Goal: Task Accomplishment & Management: Use online tool/utility

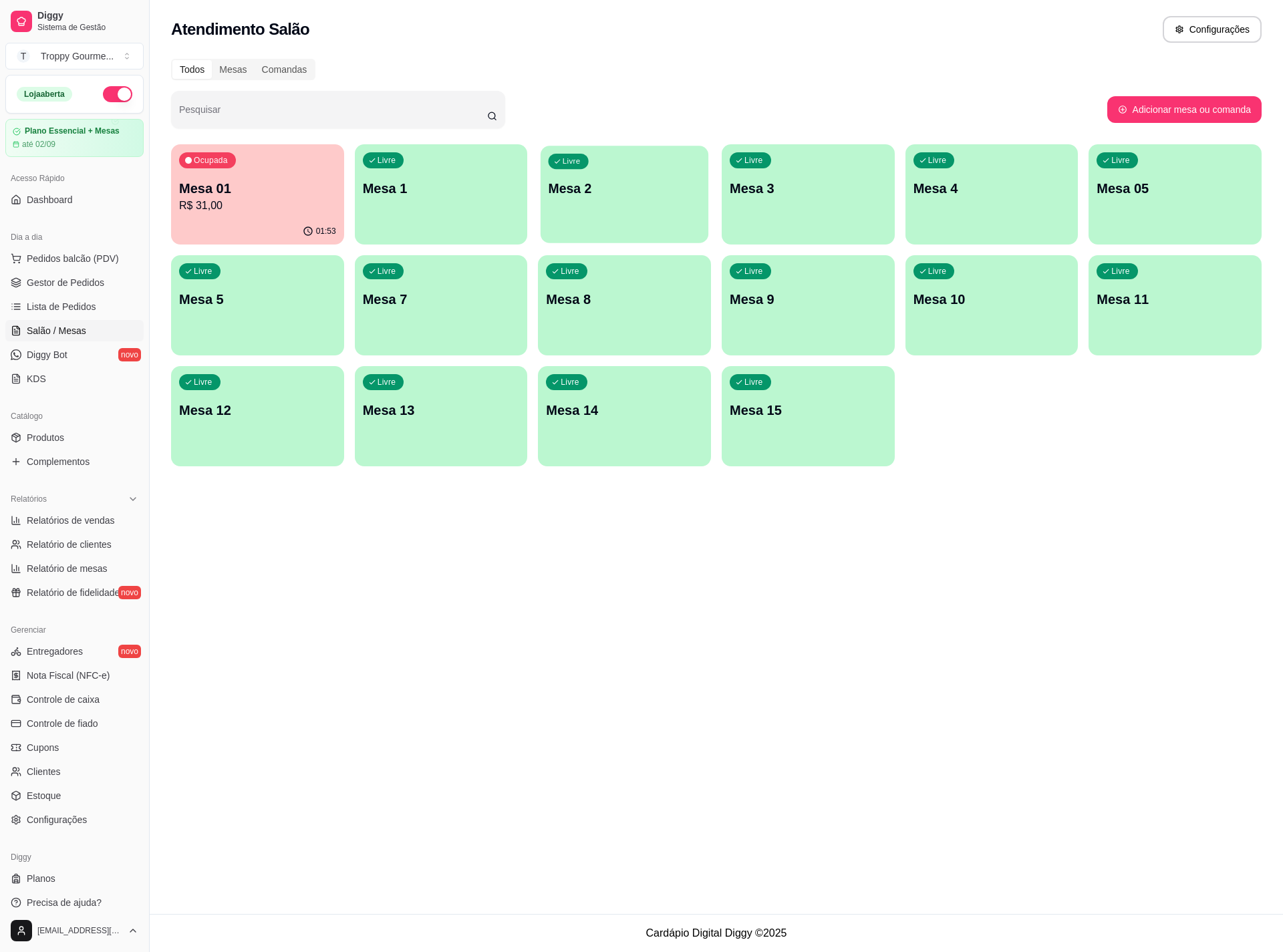
click at [638, 182] on p "Mesa 2" at bounding box center [624, 189] width 152 height 18
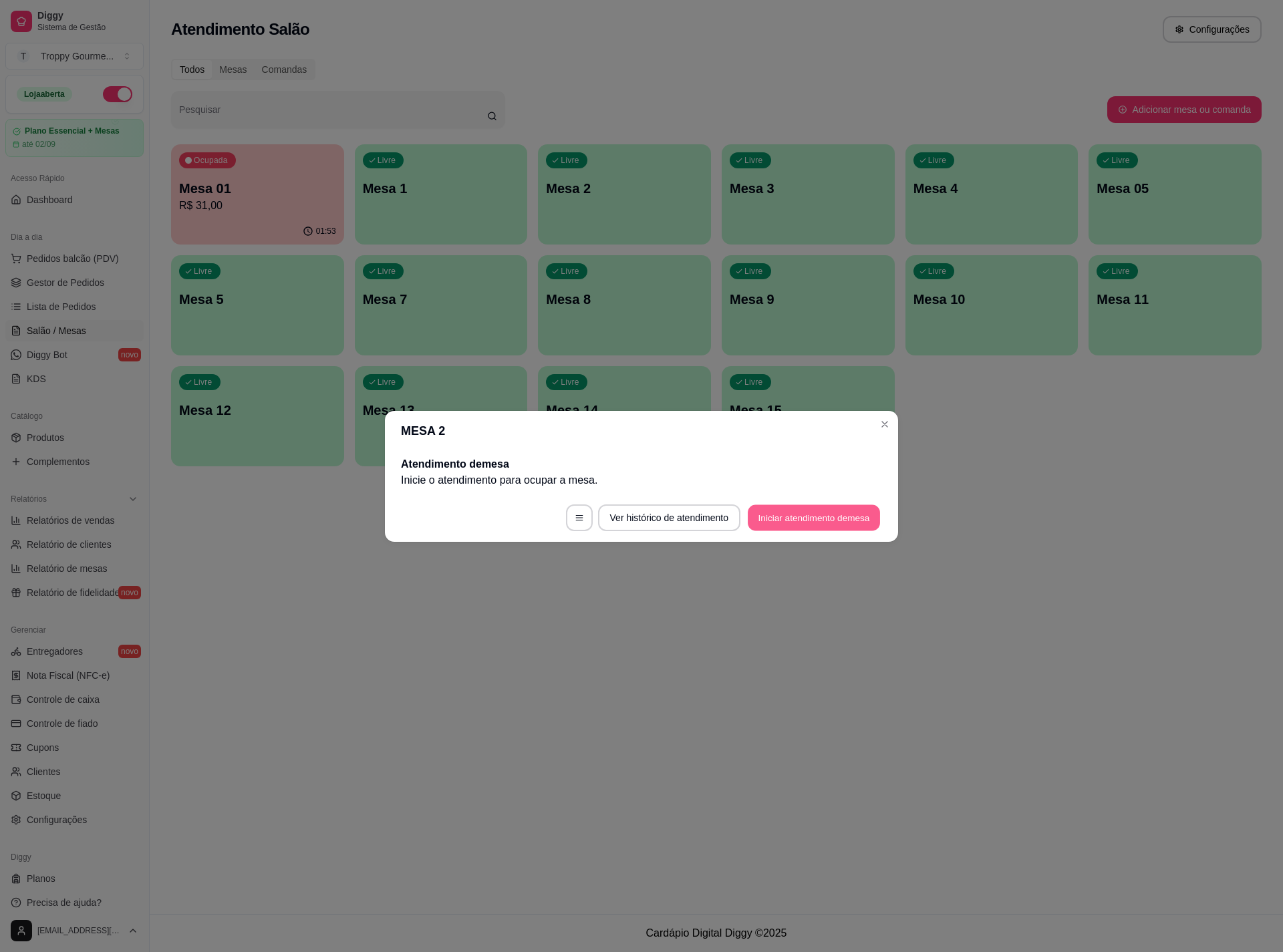
click at [830, 516] on button "Iniciar atendimento de mesa" at bounding box center [814, 518] width 132 height 26
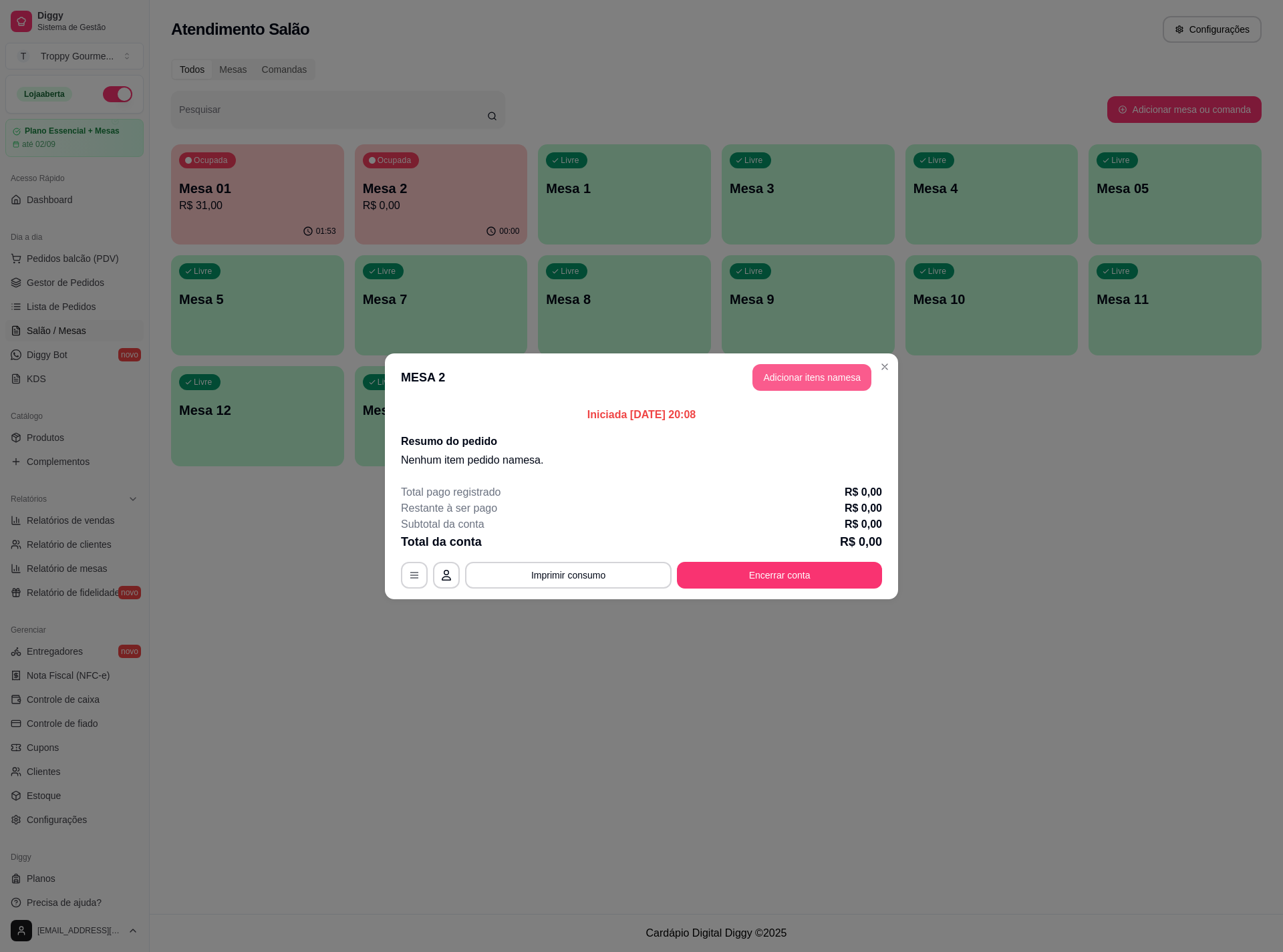
click at [806, 371] on button "Adicionar itens na mesa" at bounding box center [811, 377] width 119 height 27
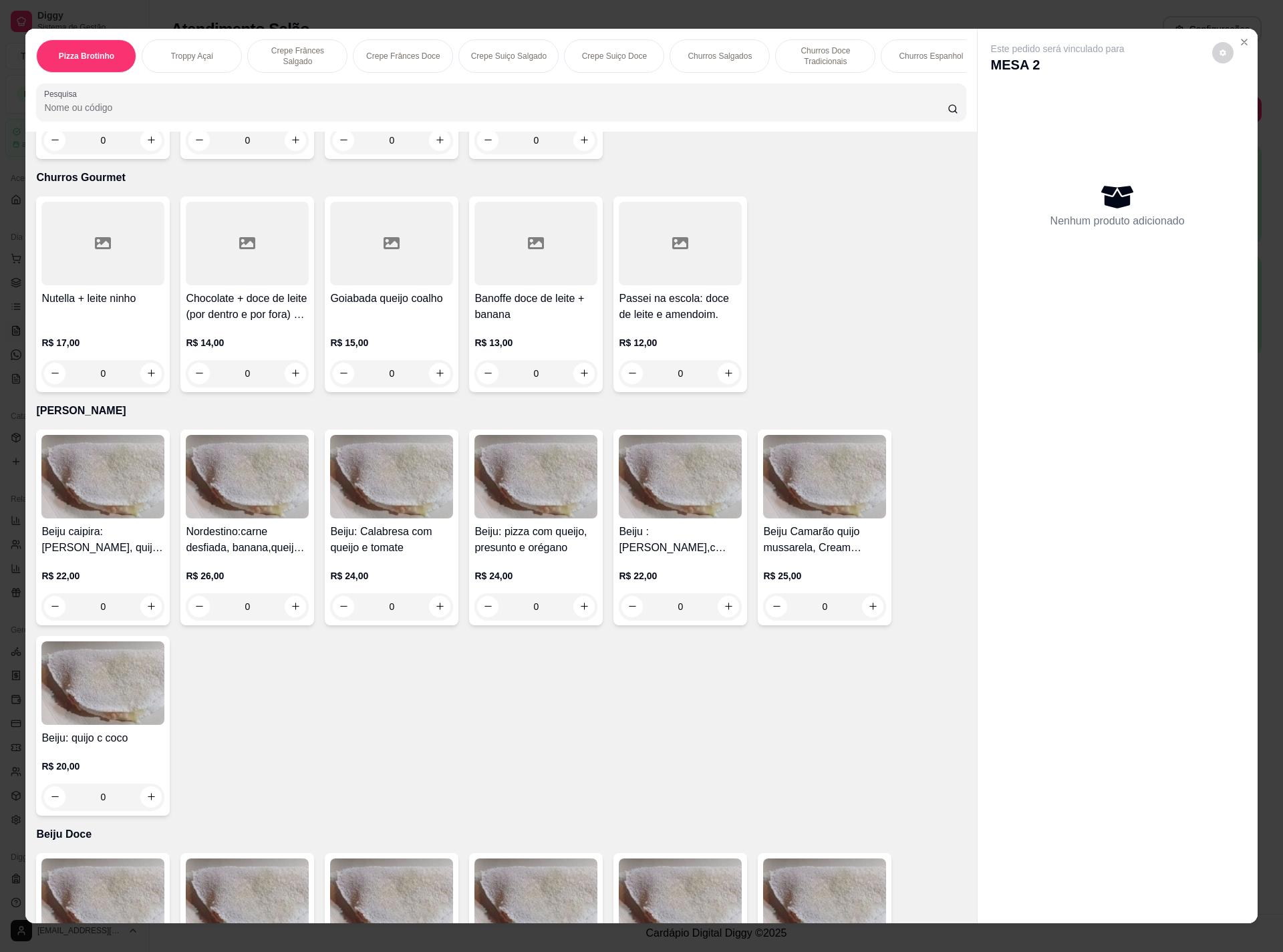
scroll to position [1603, 0]
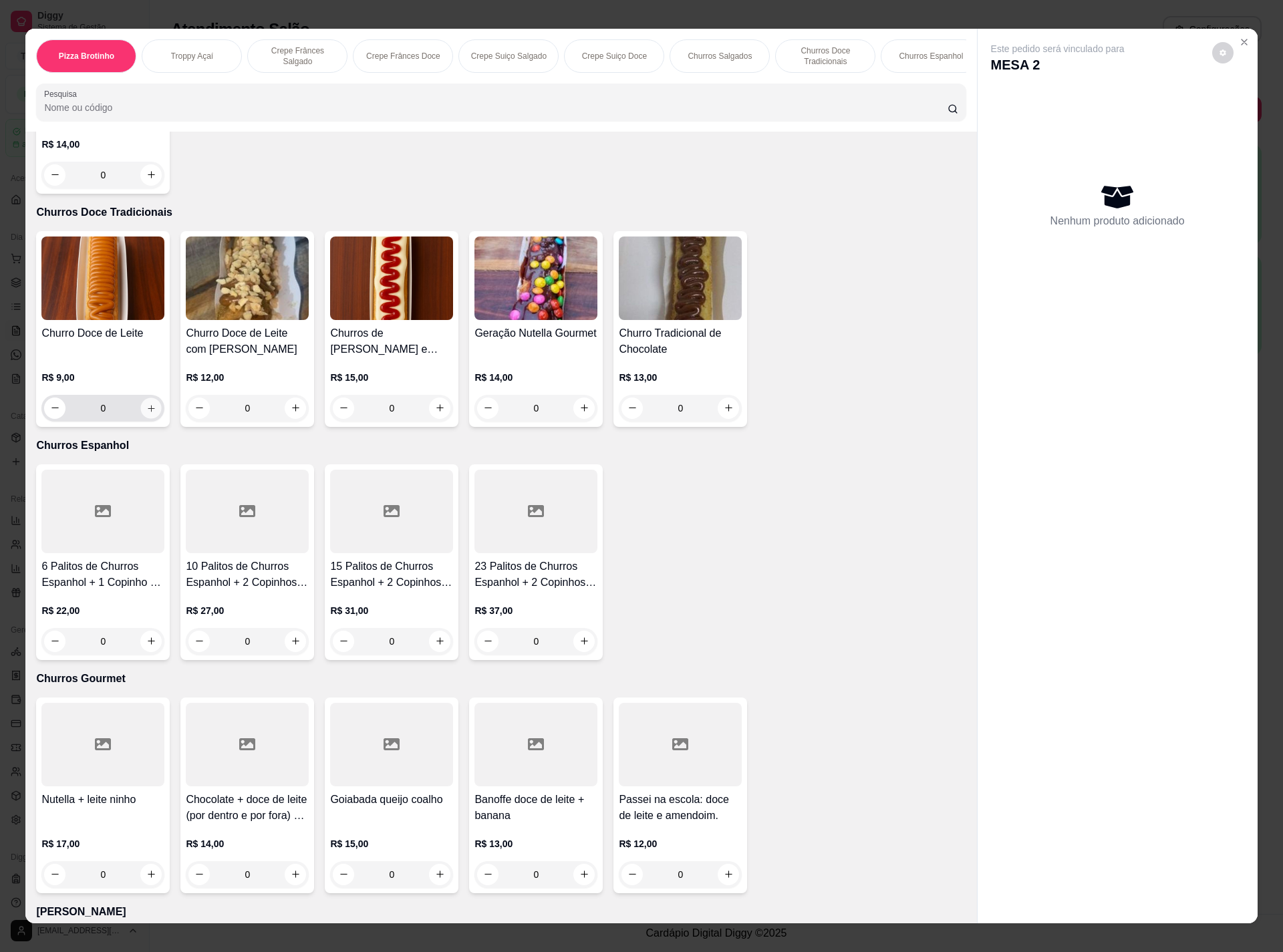
click at [146, 403] on icon "increase-product-quantity" at bounding box center [151, 408] width 10 height 10
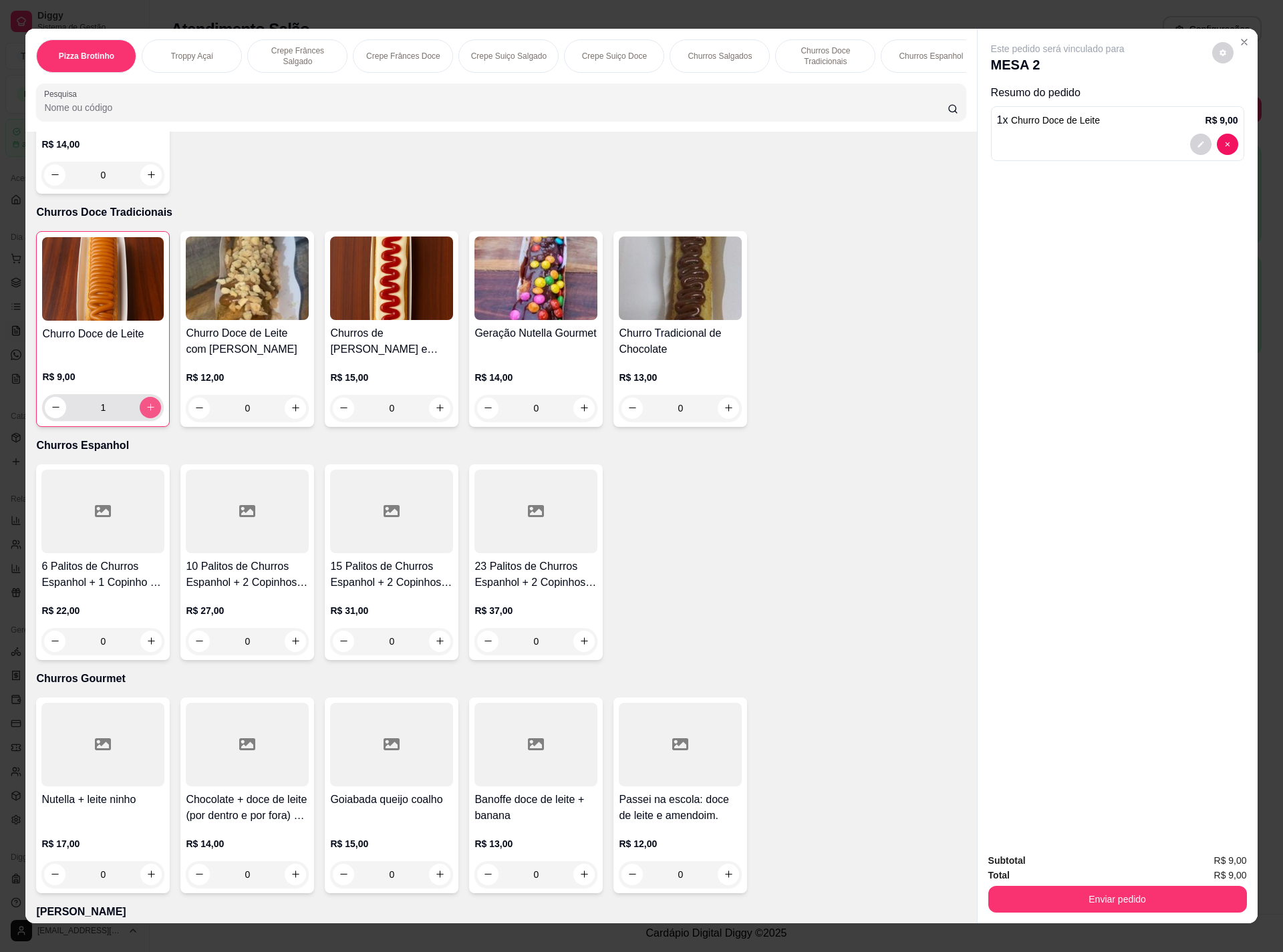
click at [146, 403] on icon "increase-product-quantity" at bounding box center [151, 407] width 10 height 10
type input "4"
click at [1086, 900] on button "Enviar pedido" at bounding box center [1117, 899] width 259 height 27
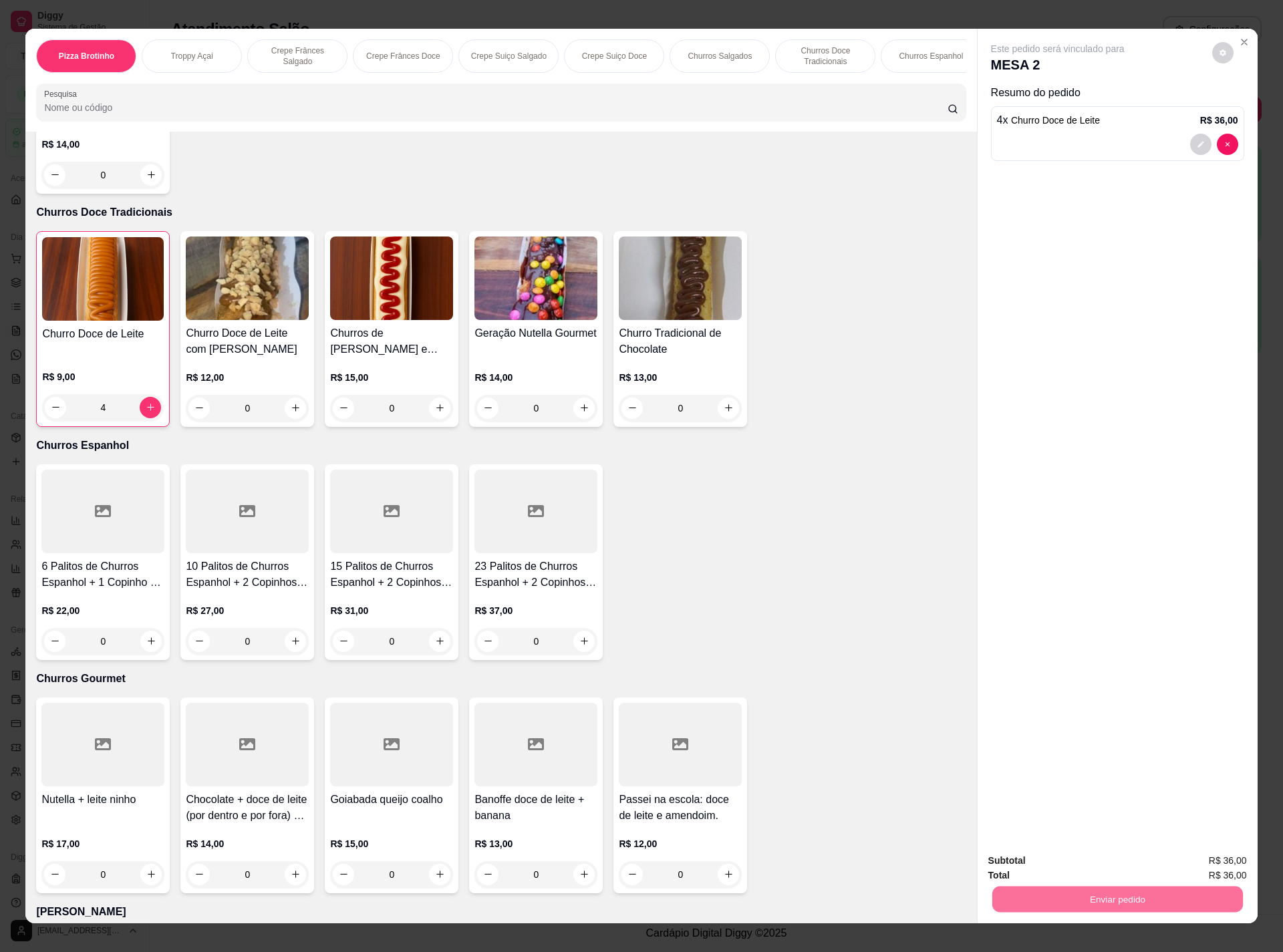
click at [1075, 858] on button "Não registrar e enviar pedido" at bounding box center [1070, 866] width 135 height 25
